Goal: Task Accomplishment & Management: Manage account settings

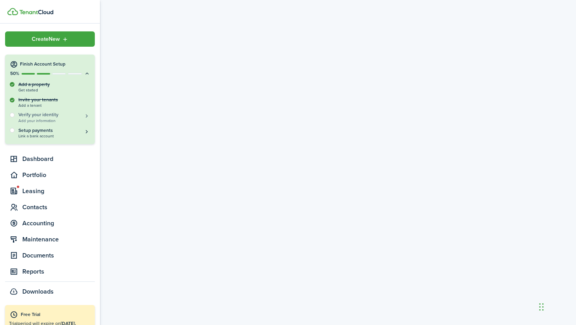
click at [56, 120] on span "Add your information" at bounding box center [54, 120] width 72 height 4
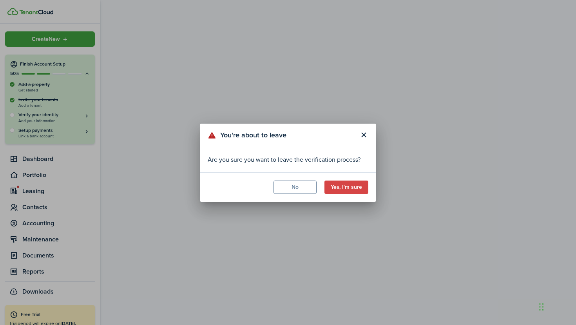
click at [340, 188] on button "Yes, I'm sure" at bounding box center [347, 186] width 44 height 13
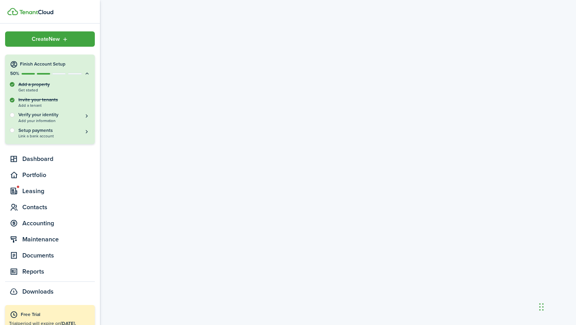
click at [42, 13] on img at bounding box center [36, 12] width 34 height 5
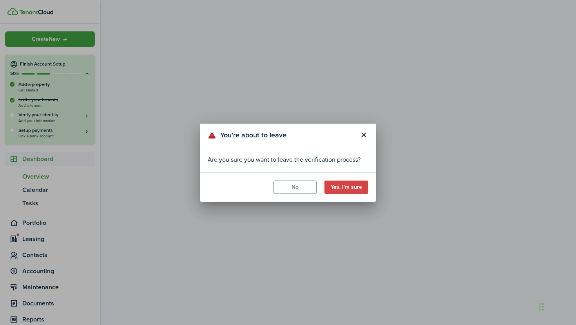
click at [344, 187] on button "Yes, I'm sure" at bounding box center [347, 186] width 44 height 13
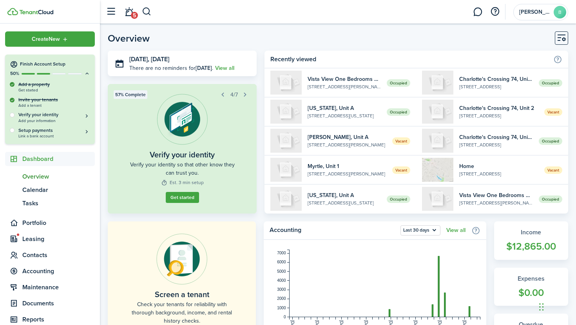
click at [196, 196] on button "Get started" at bounding box center [182, 197] width 33 height 11
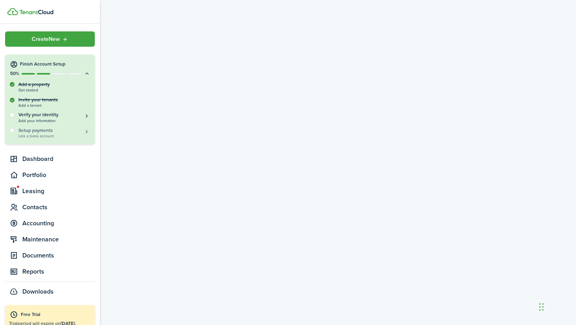
click at [44, 128] on h5 "Setup payments" at bounding box center [54, 130] width 72 height 7
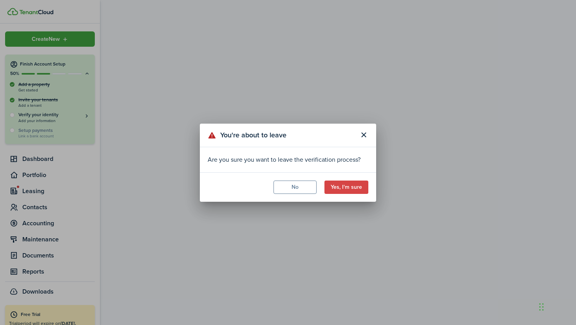
click at [365, 188] on button "Yes, I'm sure" at bounding box center [347, 186] width 44 height 13
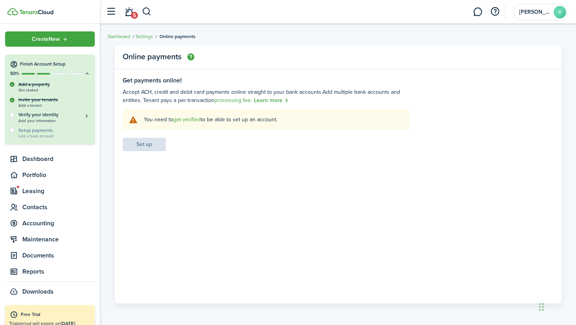
click at [189, 119] on link "get verified" at bounding box center [186, 119] width 27 height 8
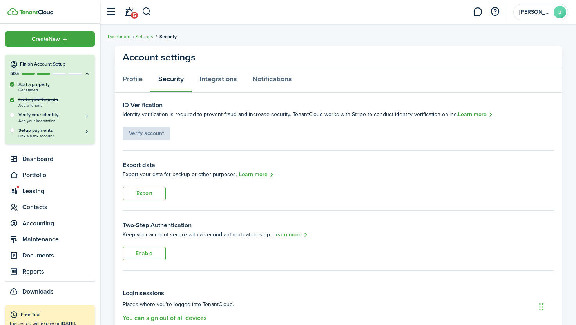
click at [468, 115] on link "Learn more" at bounding box center [475, 114] width 35 height 9
click at [156, 134] on div "Verify account" at bounding box center [146, 129] width 47 height 21
click at [35, 11] on img at bounding box center [36, 12] width 34 height 5
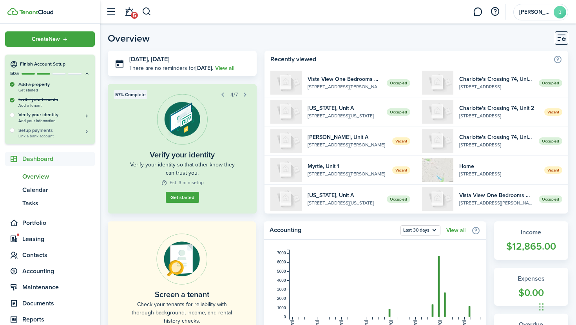
click at [61, 135] on span "Link a bank account" at bounding box center [54, 136] width 72 height 4
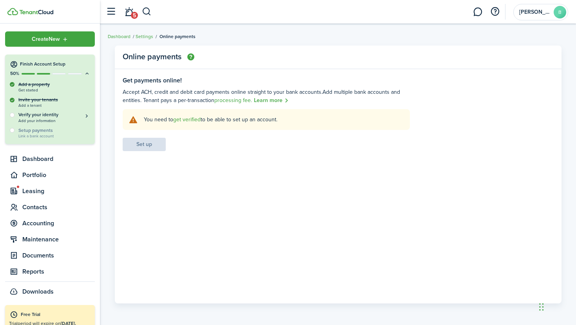
click at [150, 144] on settings-fieldset-body "You need to get verified to be able to set up an account. Set up" at bounding box center [266, 130] width 287 height 42
click at [180, 120] on link "get verified" at bounding box center [186, 119] width 27 height 8
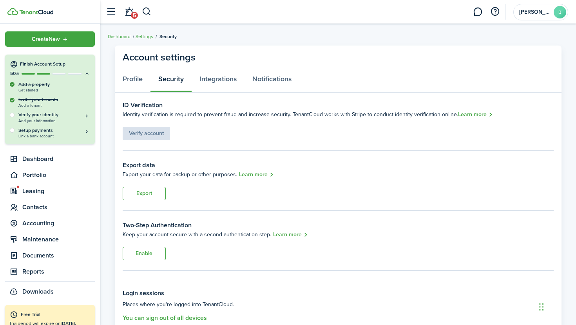
click at [154, 132] on div "Verify account" at bounding box center [146, 129] width 47 height 21
click at [86, 116] on button "Verify your identity Add your information" at bounding box center [54, 116] width 72 height 11
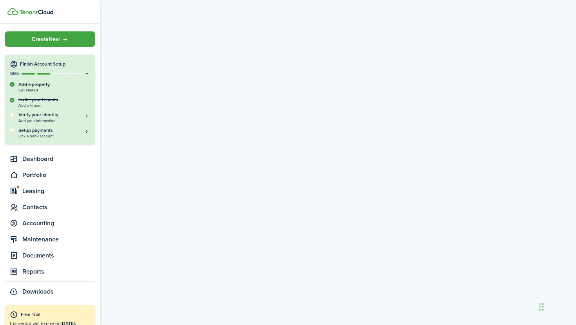
click at [47, 14] on img at bounding box center [36, 12] width 34 height 5
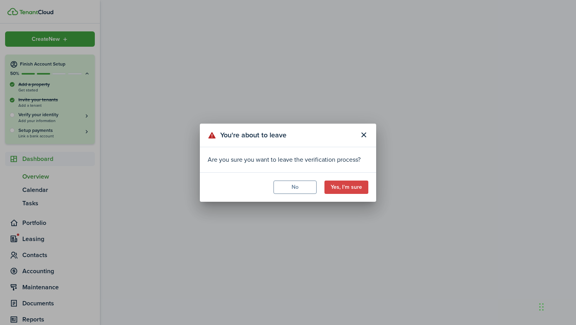
click at [351, 187] on button "Yes, I'm sure" at bounding box center [347, 186] width 44 height 13
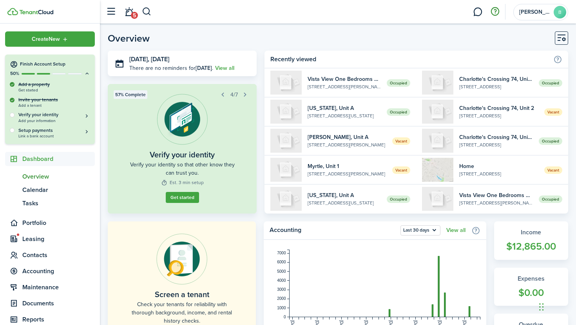
click at [495, 11] on button "button" at bounding box center [495, 11] width 13 height 13
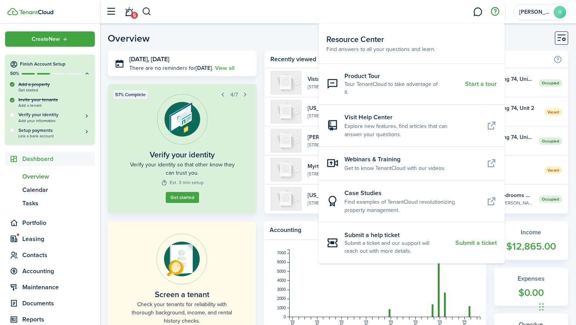
click at [496, 239] on resource-center-item-link "Submit a ticket" at bounding box center [477, 242] width 42 height 7
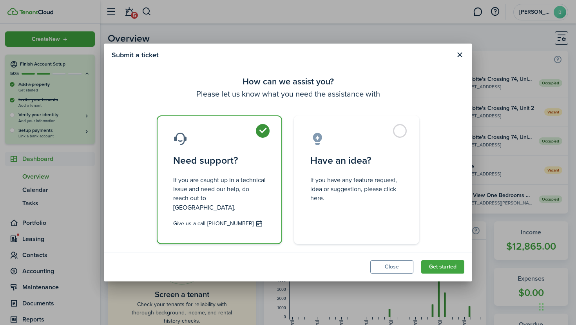
click at [395, 263] on button "Close" at bounding box center [392, 266] width 43 height 13
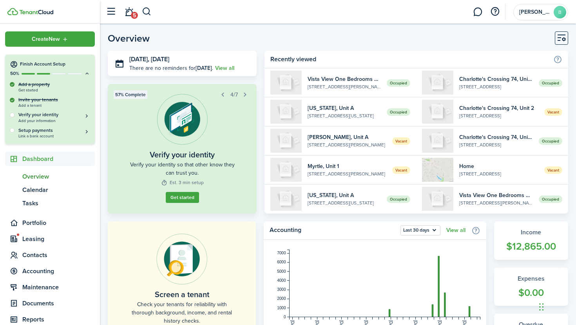
click at [47, 10] on img at bounding box center [36, 12] width 34 height 5
click at [65, 134] on span "Link a bank account" at bounding box center [54, 136] width 72 height 4
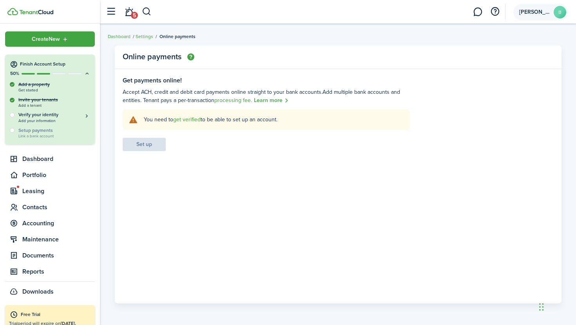
click at [541, 13] on span "[PERSON_NAME]" at bounding box center [535, 11] width 31 height 5
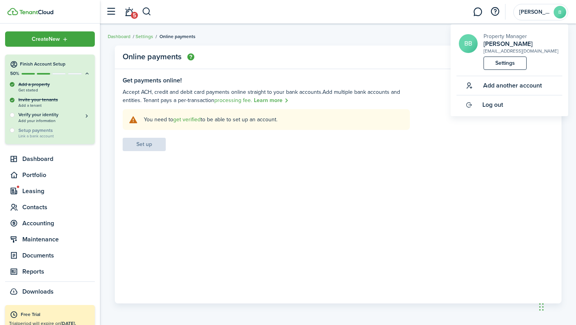
click at [48, 10] on img at bounding box center [36, 12] width 34 height 5
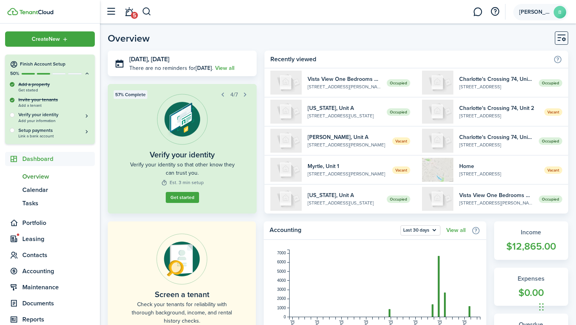
click at [558, 9] on avatar-text "B" at bounding box center [560, 12] width 13 height 13
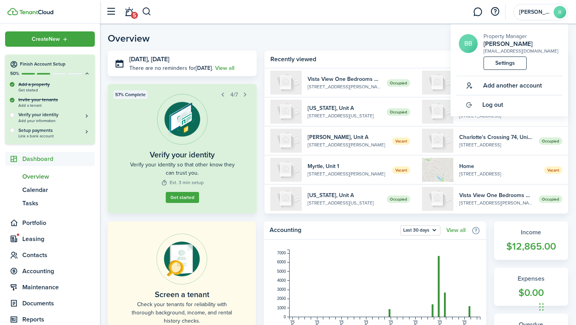
click at [507, 62] on link "Settings" at bounding box center [505, 62] width 43 height 13
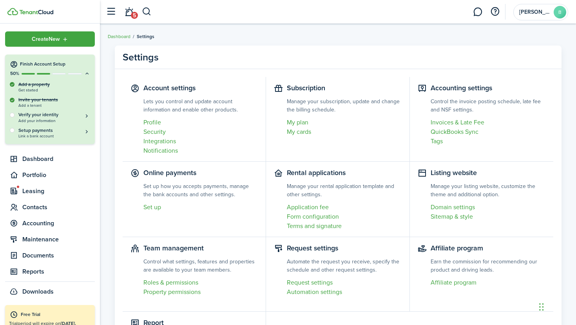
click at [156, 120] on link "Profile" at bounding box center [201, 122] width 115 height 9
click at [294, 124] on link "My plan" at bounding box center [344, 122] width 115 height 9
click at [40, 11] on img at bounding box center [36, 12] width 34 height 5
